Goal: Navigation & Orientation: Find specific page/section

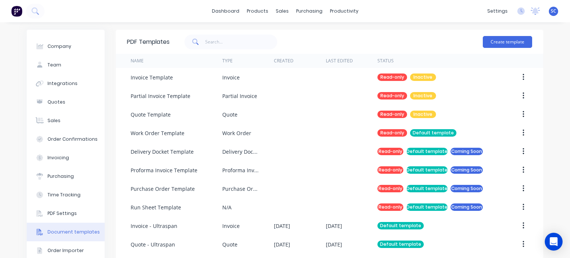
click at [549, 14] on div "SC UltraSpan [PERSON_NAME] from Factory Administrator Profile Sign out" at bounding box center [553, 11] width 9 height 9
click at [551, 9] on span "SC" at bounding box center [554, 11] width 6 height 7
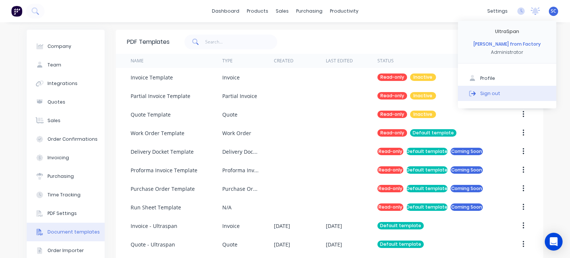
click at [511, 92] on button "Sign out" at bounding box center [507, 93] width 98 height 15
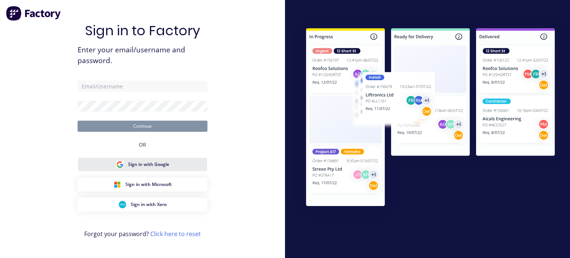
click at [175, 164] on button "Sign in with Google" at bounding box center [143, 164] width 130 height 14
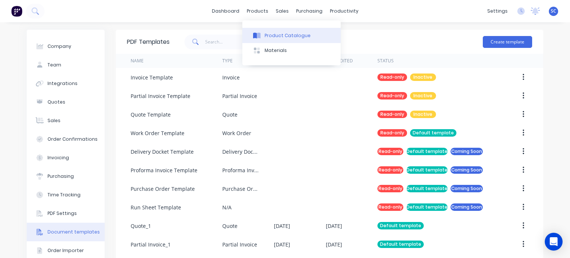
click at [269, 36] on div "Product Catalogue" at bounding box center [288, 35] width 46 height 7
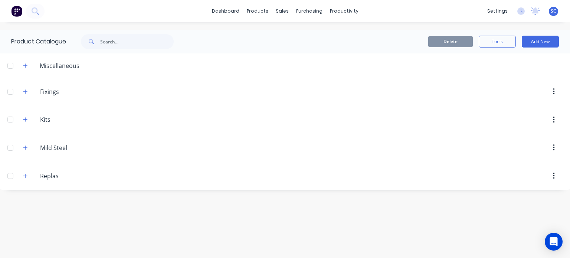
click at [560, 16] on div "settings No new notifications [PERSON_NAME] all as read You have no notificatio…" at bounding box center [527, 11] width 86 height 11
click at [555, 16] on div "settings No new notifications [PERSON_NAME] all as read You have no notificatio…" at bounding box center [527, 11] width 86 height 11
click at [553, 13] on span "SC" at bounding box center [554, 11] width 6 height 7
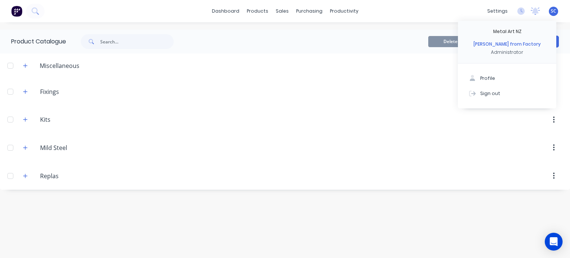
click at [553, 13] on span "SC" at bounding box center [554, 11] width 6 height 7
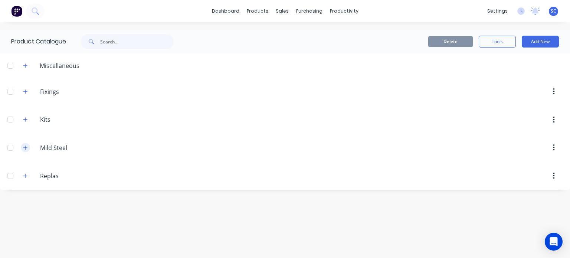
click at [26, 147] on icon "button" at bounding box center [25, 147] width 4 height 4
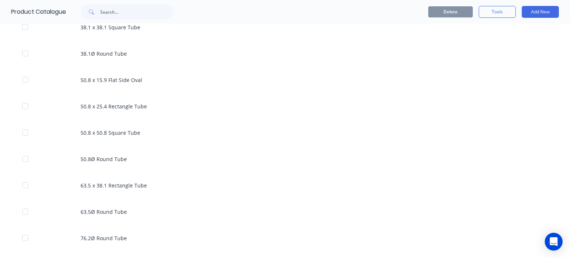
scroll to position [676, 0]
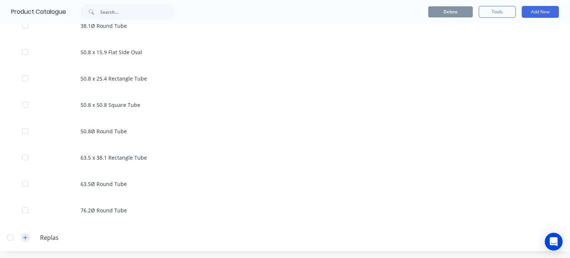
click at [24, 240] on button "button" at bounding box center [25, 237] width 9 height 9
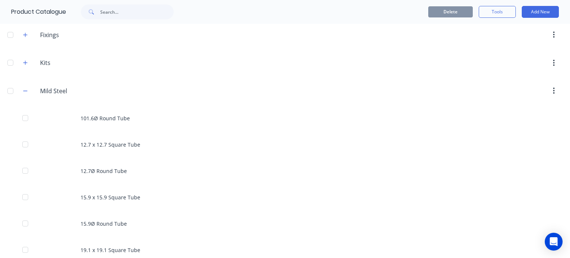
scroll to position [0, 0]
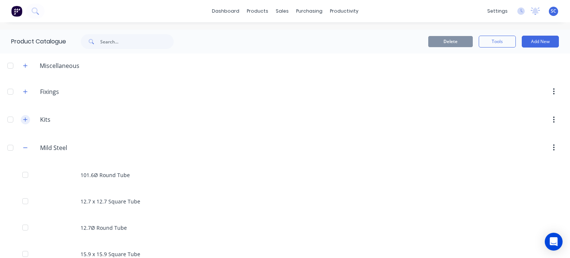
click at [25, 118] on icon "button" at bounding box center [25, 120] width 4 height 4
click at [25, 87] on button "button" at bounding box center [25, 91] width 9 height 9
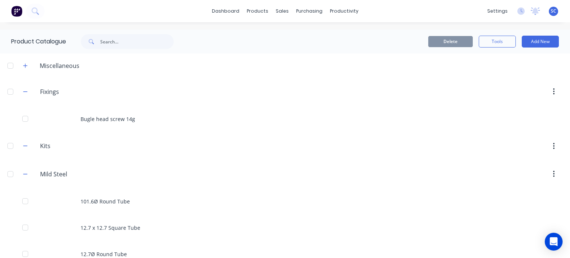
click at [549, 14] on div "SC Metal Art NZ [PERSON_NAME] from Factory Administrator Profile Sign out" at bounding box center [553, 11] width 9 height 9
click at [551, 12] on span "SC" at bounding box center [554, 11] width 6 height 7
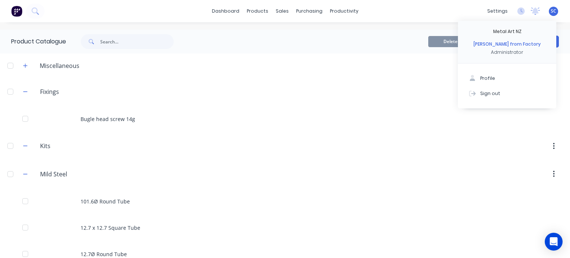
click at [551, 12] on span "SC" at bounding box center [554, 11] width 6 height 7
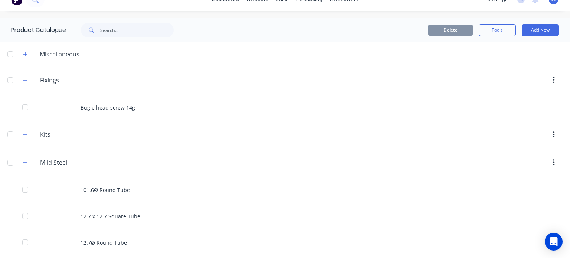
scroll to position [9, 0]
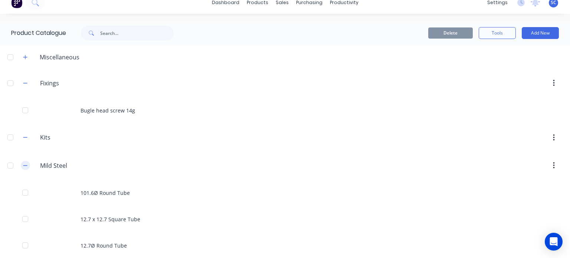
click at [21, 166] on button "button" at bounding box center [25, 165] width 9 height 9
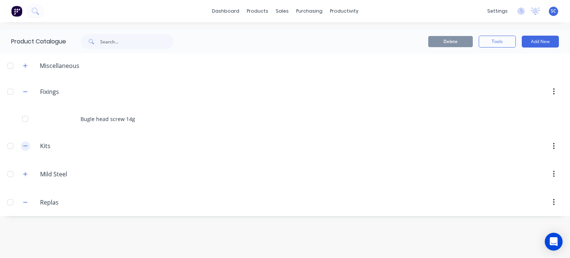
click at [25, 143] on icon "button" at bounding box center [25, 145] width 4 height 5
click at [24, 93] on icon "button" at bounding box center [25, 91] width 4 height 5
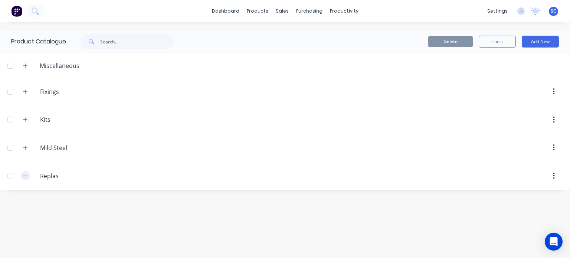
click at [21, 175] on button "button" at bounding box center [25, 175] width 9 height 9
click at [504, 30] on div "Delete Tools Add New" at bounding box center [381, 42] width 378 height 24
click at [497, 42] on button "Tools" at bounding box center [497, 42] width 37 height 12
click at [24, 171] on button "button" at bounding box center [25, 175] width 9 height 9
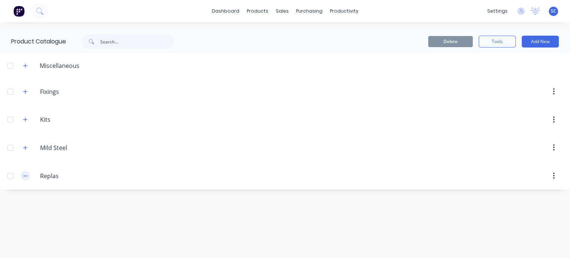
click at [24, 171] on button "button" at bounding box center [25, 175] width 9 height 9
click at [27, 65] on icon "button" at bounding box center [25, 65] width 4 height 5
drag, startPoint x: 25, startPoint y: 97, endPoint x: 26, endPoint y: 93, distance: 3.8
click at [26, 93] on div "Fixings Fixings" at bounding box center [75, 91] width 117 height 13
click at [26, 93] on icon "button" at bounding box center [25, 91] width 4 height 5
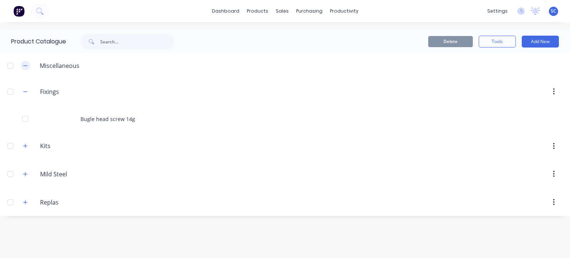
click at [23, 64] on icon "button" at bounding box center [25, 65] width 4 height 5
click at [25, 92] on icon "button" at bounding box center [25, 91] width 4 height 5
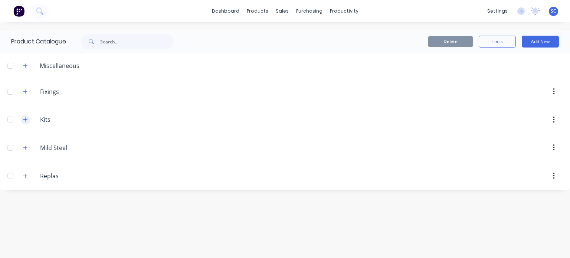
click at [27, 121] on icon "button" at bounding box center [25, 119] width 4 height 5
drag, startPoint x: 27, startPoint y: 143, endPoint x: 26, endPoint y: 147, distance: 3.9
click at [26, 147] on span at bounding box center [25, 147] width 9 height 9
click at [26, 147] on icon "button" at bounding box center [25, 147] width 4 height 5
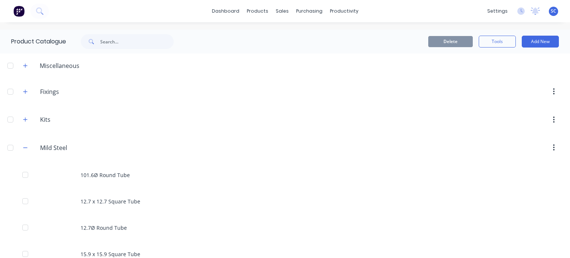
click at [21, 144] on span at bounding box center [25, 147] width 9 height 9
click at [25, 146] on icon "button" at bounding box center [25, 147] width 4 height 5
